Goal: Obtain resource: Obtain resource

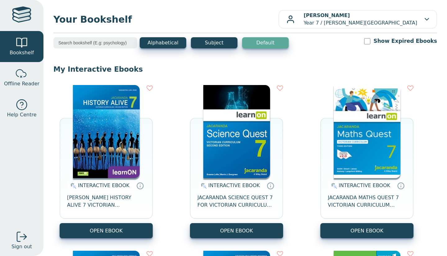
scroll to position [165, 0]
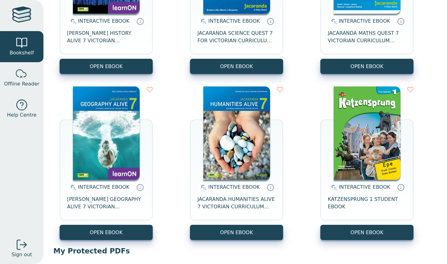
click at [68, 109] on div "INTERACTIVE EBOOK [PERSON_NAME] GEOGRAPHY ALIVE 7 VICTORIAN CURRICULUM LEARNON …" at bounding box center [106, 162] width 93 height 153
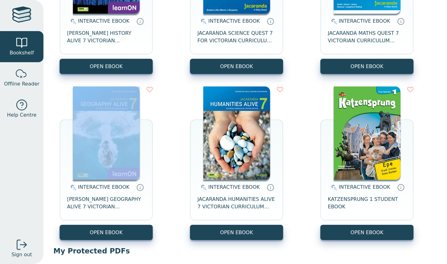
click at [68, 109] on div "INTERACTIVE EBOOK [PERSON_NAME] GEOGRAPHY ALIVE 7 VICTORIAN CURRICULUM LEARNON …" at bounding box center [106, 162] width 93 height 153
drag, startPoint x: 68, startPoint y: 109, endPoint x: 92, endPoint y: -27, distance: 138.5
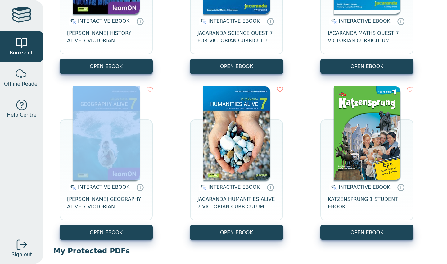
click at [68, 109] on div "INTERACTIVE EBOOK [PERSON_NAME] GEOGRAPHY ALIVE 7 VICTORIAN CURRICULUM LEARNON …" at bounding box center [106, 162] width 93 height 153
drag, startPoint x: 92, startPoint y: -27, endPoint x: 68, endPoint y: 109, distance: 138.5
click at [68, 109] on div "INTERACTIVE EBOOK [PERSON_NAME] GEOGRAPHY ALIVE 7 VICTORIAN CURRICULUM LEARNON …" at bounding box center [106, 162] width 93 height 153
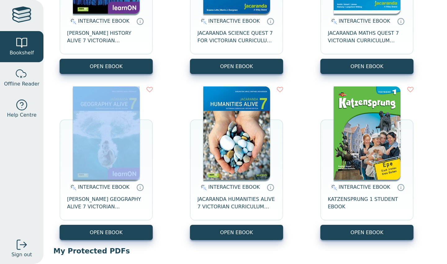
click at [68, 109] on div "INTERACTIVE EBOOK [PERSON_NAME] GEOGRAPHY ALIVE 7 VICTORIAN CURRICULUM LEARNON …" at bounding box center [106, 162] width 93 height 153
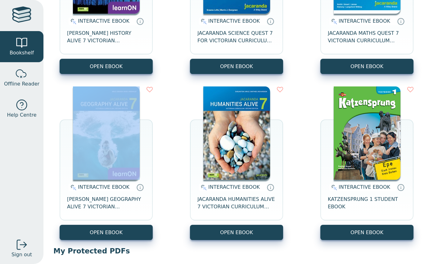
click at [68, 109] on div "INTERACTIVE EBOOK [PERSON_NAME] GEOGRAPHY ALIVE 7 VICTORIAN CURRICULUM LEARNON …" at bounding box center [106, 162] width 93 height 153
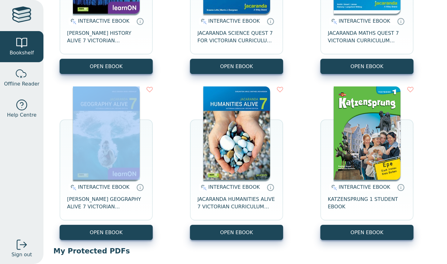
click at [68, 109] on div "INTERACTIVE EBOOK [PERSON_NAME] GEOGRAPHY ALIVE 7 VICTORIAN CURRICULUM LEARNON …" at bounding box center [106, 162] width 93 height 153
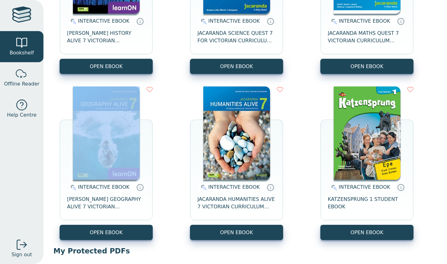
click at [68, 109] on div "INTERACTIVE EBOOK [PERSON_NAME] GEOGRAPHY ALIVE 7 VICTORIAN CURRICULUM LEARNON …" at bounding box center [106, 162] width 93 height 153
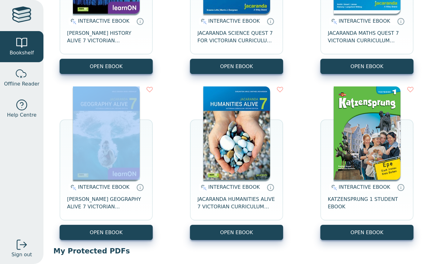
click at [68, 109] on div "INTERACTIVE EBOOK [PERSON_NAME] GEOGRAPHY ALIVE 7 VICTORIAN CURRICULUM LEARNON …" at bounding box center [106, 162] width 93 height 153
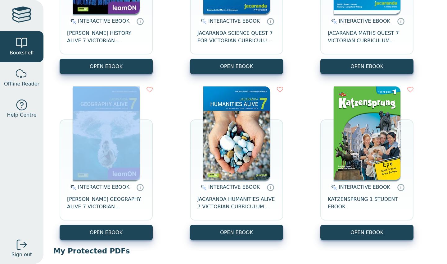
click at [68, 109] on div "INTERACTIVE EBOOK [PERSON_NAME] GEOGRAPHY ALIVE 7 VICTORIAN CURRICULUM LEARNON …" at bounding box center [106, 162] width 93 height 153
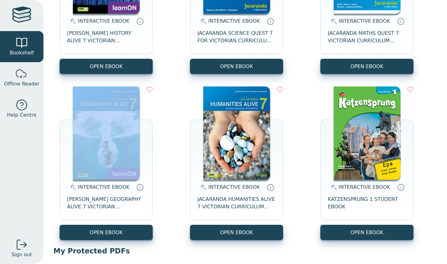
click at [68, 109] on div "INTERACTIVE EBOOK [PERSON_NAME] GEOGRAPHY ALIVE 7 VICTORIAN CURRICULUM LEARNON …" at bounding box center [106, 162] width 93 height 153
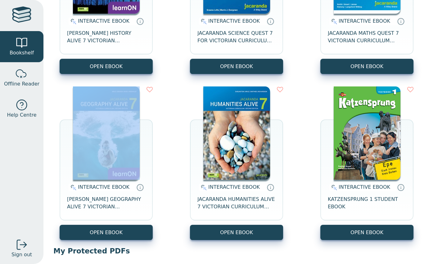
click at [68, 109] on div "INTERACTIVE EBOOK [PERSON_NAME] GEOGRAPHY ALIVE 7 VICTORIAN CURRICULUM LEARNON …" at bounding box center [106, 162] width 93 height 153
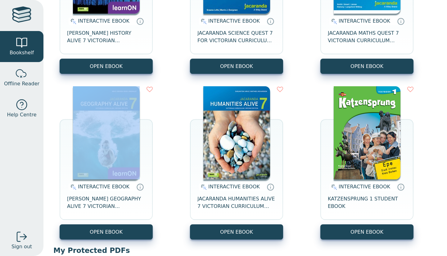
click at [68, 109] on div "INTERACTIVE EBOOK [PERSON_NAME] GEOGRAPHY ALIVE 7 VICTORIAN CURRICULUM LEARNON …" at bounding box center [106, 162] width 93 height 153
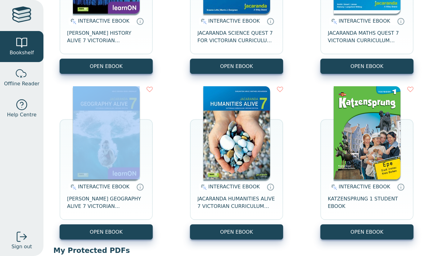
click at [68, 109] on div "INTERACTIVE EBOOK [PERSON_NAME] GEOGRAPHY ALIVE 7 VICTORIAN CURRICULUM LEARNON …" at bounding box center [106, 162] width 93 height 153
